Goal: Task Accomplishment & Management: Complete application form

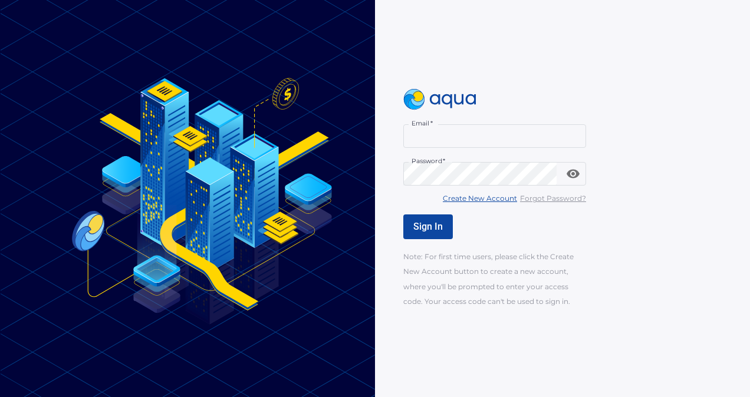
click at [465, 202] on u "Create New Account" at bounding box center [480, 198] width 74 height 9
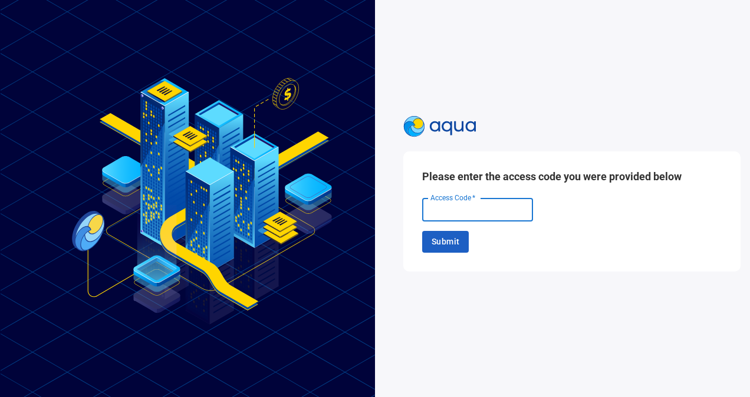
click at [442, 213] on input "Access Code   *" at bounding box center [477, 210] width 111 height 24
type input "******"
click at [450, 239] on span "Submit" at bounding box center [445, 242] width 28 height 15
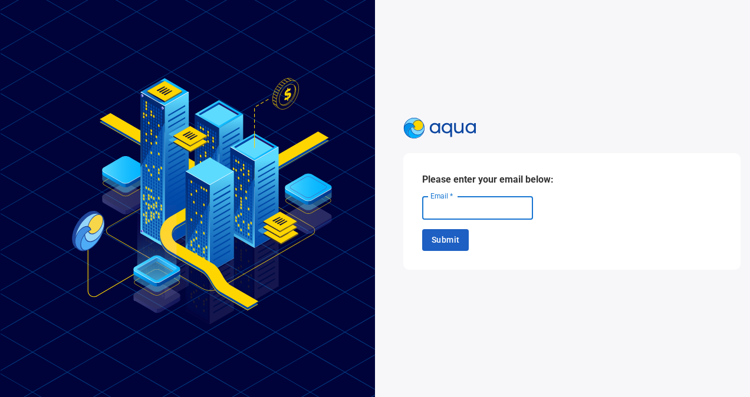
click at [487, 209] on input "Email   *" at bounding box center [477, 208] width 111 height 24
type input "**********"
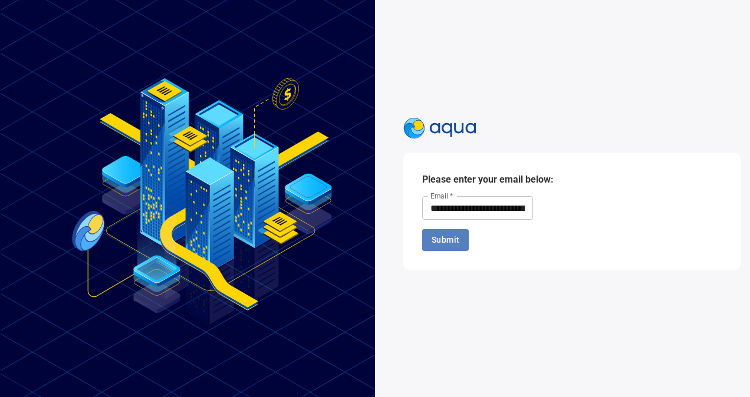
click at [431, 242] on span "Submit" at bounding box center [445, 240] width 28 height 15
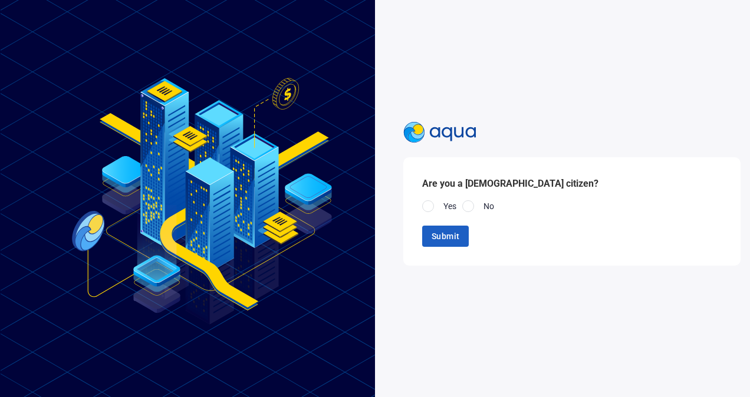
click at [426, 206] on div at bounding box center [428, 206] width 12 height 12
click at [439, 240] on span "Submit" at bounding box center [445, 236] width 28 height 15
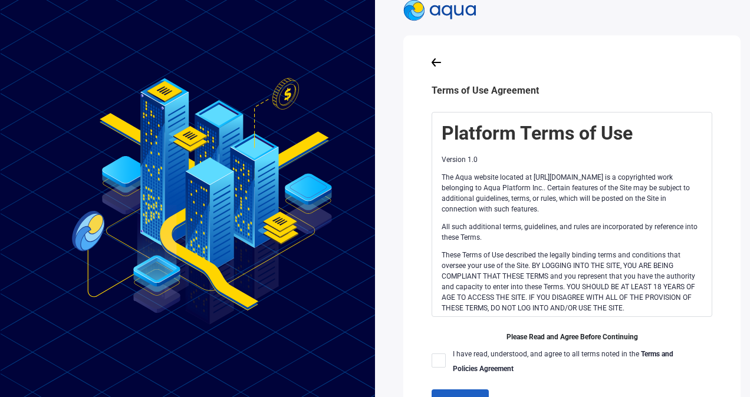
scroll to position [159, 0]
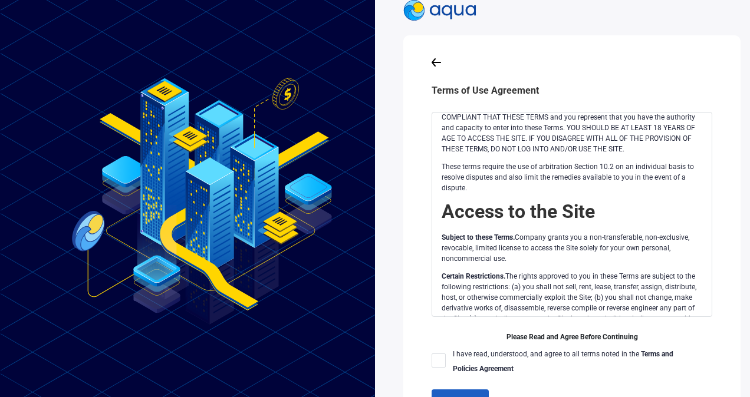
click at [431, 362] on div at bounding box center [438, 361] width 14 height 14
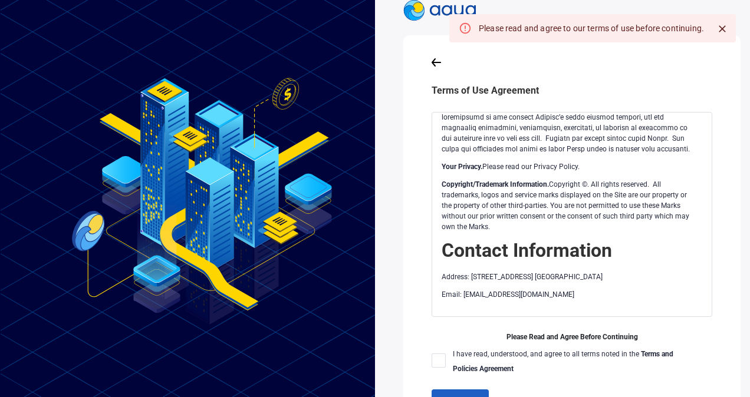
scroll to position [3863, 0]
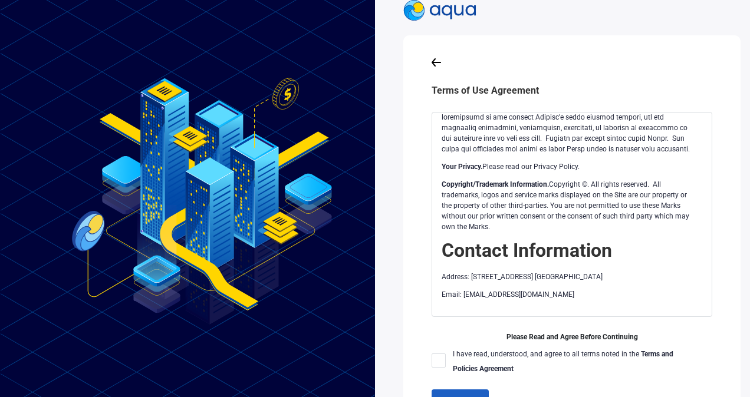
click at [431, 361] on div at bounding box center [438, 361] width 14 height 14
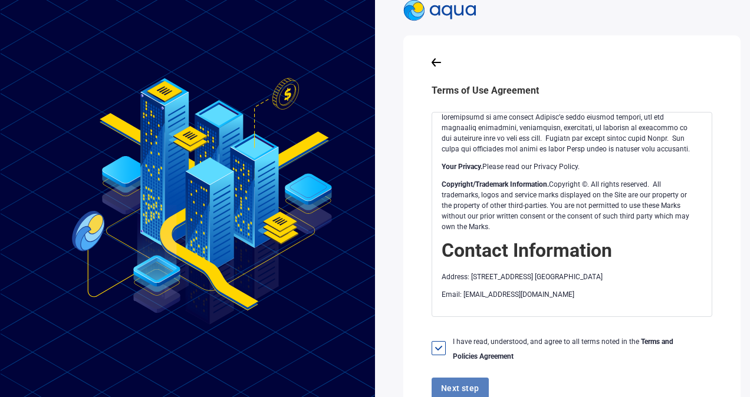
click at [443, 391] on span "Next step" at bounding box center [460, 388] width 38 height 15
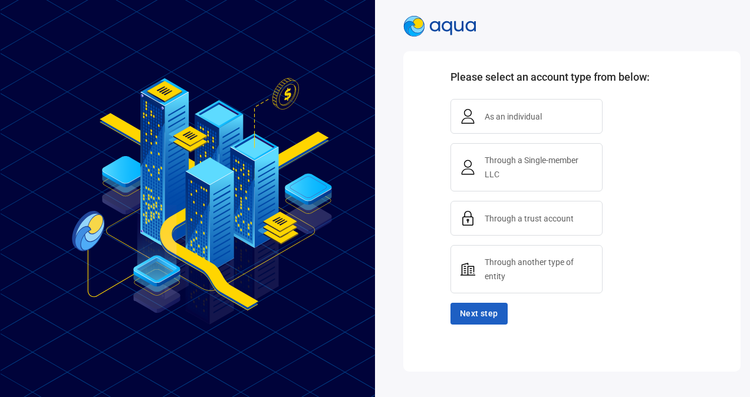
click at [480, 118] on span "As an individual" at bounding box center [513, 117] width 67 height 14
click at [466, 311] on span "Next step" at bounding box center [479, 314] width 38 height 15
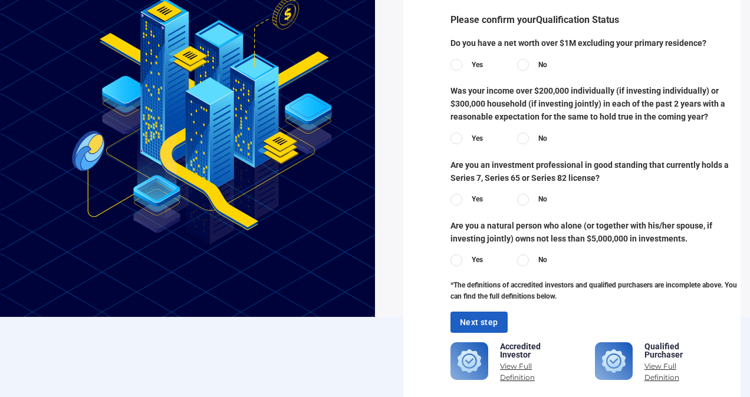
scroll to position [105, 0]
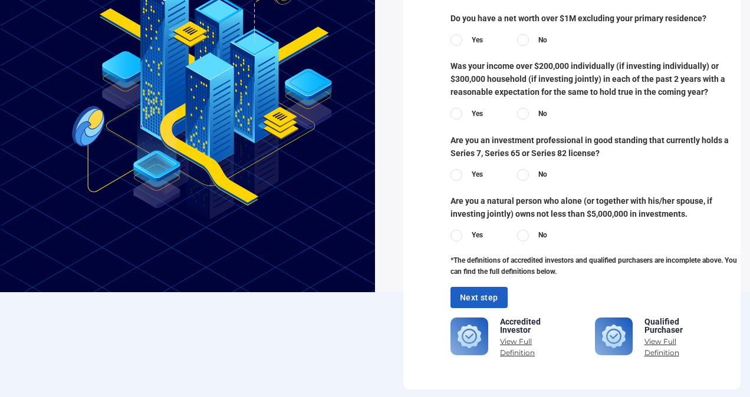
click at [517, 40] on div at bounding box center [523, 40] width 12 height 12
click at [450, 108] on div at bounding box center [456, 114] width 12 height 12
click at [517, 173] on div at bounding box center [523, 175] width 12 height 12
click at [517, 232] on div at bounding box center [523, 236] width 12 height 12
click at [470, 298] on span "Next step" at bounding box center [479, 298] width 38 height 15
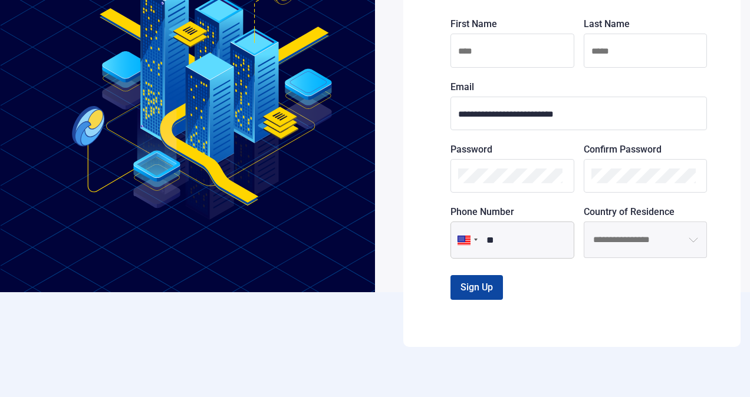
scroll to position [62, 0]
